Goal: Navigation & Orientation: Find specific page/section

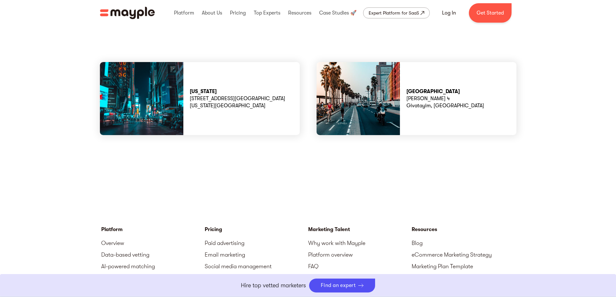
scroll to position [1784, 0]
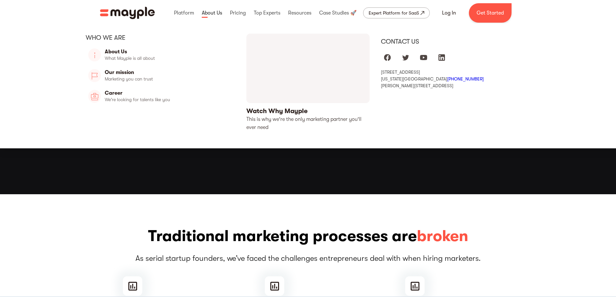
click at [208, 13] on link at bounding box center [212, 13] width 24 height 21
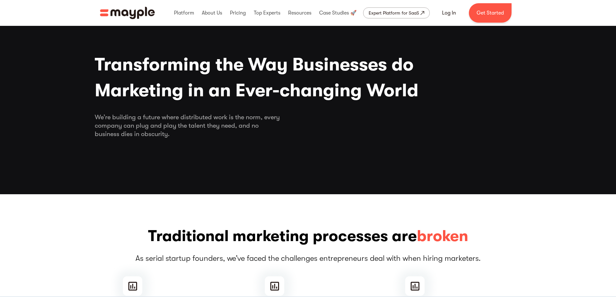
drag, startPoint x: 94, startPoint y: 117, endPoint x: 187, endPoint y: 137, distance: 95.2
click at [187, 137] on div "We’re building a future where distributed work is the norm, every company can p…" at bounding box center [308, 125] width 427 height 25
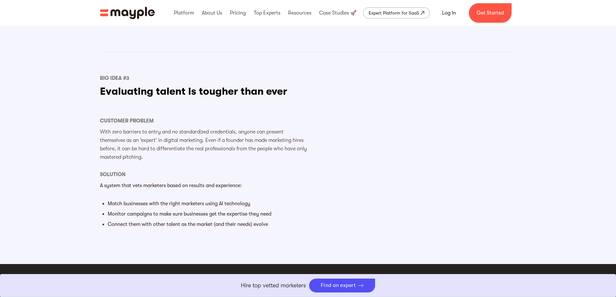
scroll to position [846, 0]
